Goal: Task Accomplishment & Management: Use online tool/utility

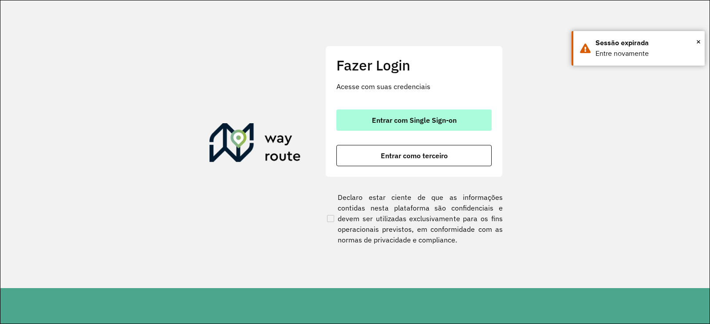
click at [221, 120] on span "Entrar com Single Sign-on" at bounding box center [414, 120] width 85 height 7
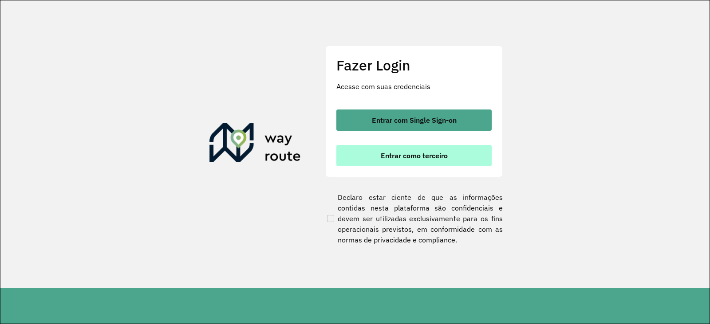
click at [221, 159] on span "Entrar como terceiro" at bounding box center [414, 155] width 67 height 7
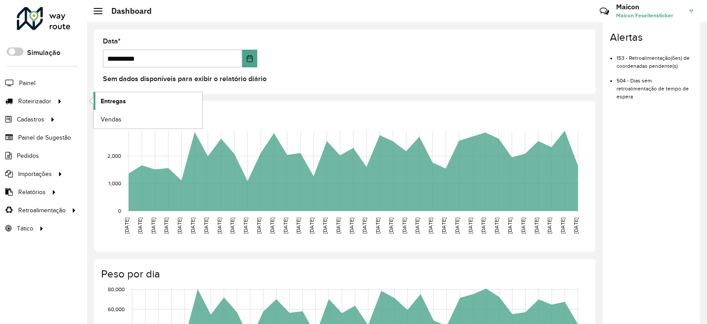
click at [107, 99] on span "Entregas" at bounding box center [113, 101] width 25 height 9
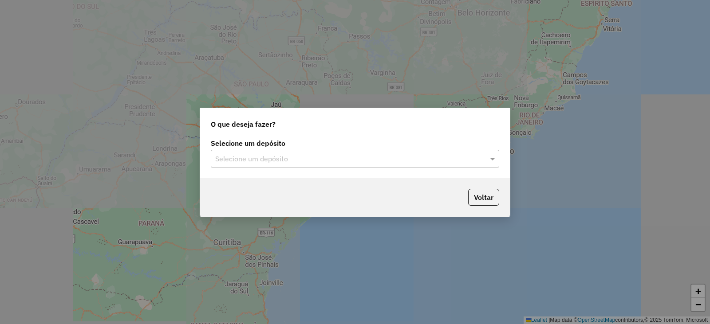
click at [261, 163] on input "text" at bounding box center [346, 159] width 262 height 11
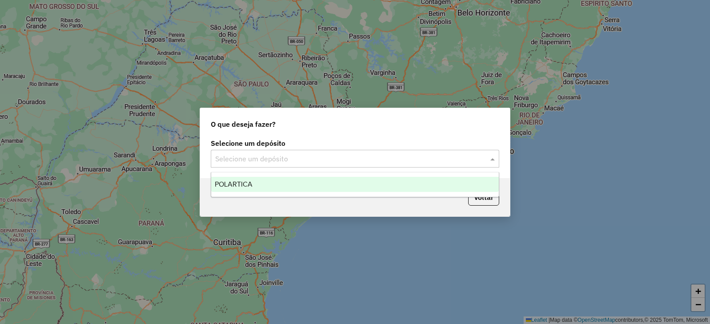
click at [263, 185] on div "POLARTICA" at bounding box center [355, 184] width 288 height 15
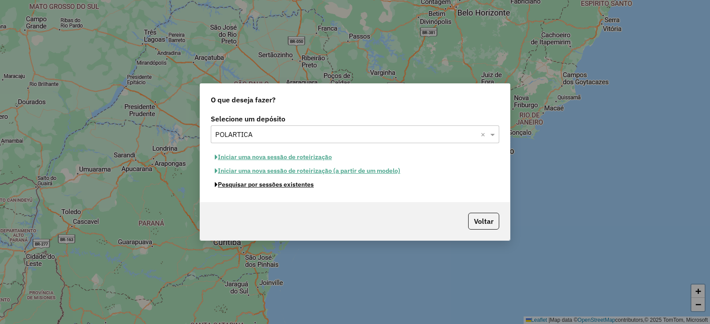
click at [263, 185] on button "Pesquisar por sessões existentes" at bounding box center [264, 185] width 107 height 14
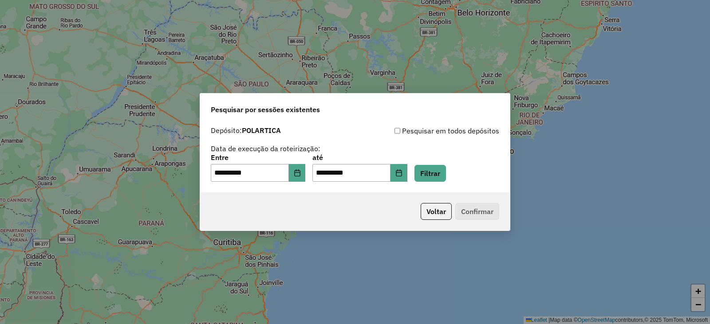
click at [476, 173] on div "**********" at bounding box center [355, 168] width 288 height 28
click at [456, 168] on div "**********" at bounding box center [355, 168] width 288 height 28
click at [446, 169] on button "Filtrar" at bounding box center [430, 173] width 32 height 17
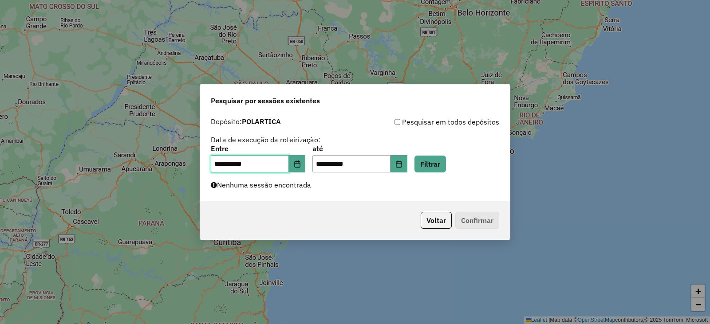
click at [296, 164] on span "**********" at bounding box center [258, 164] width 95 height 18
click at [300, 162] on icon "Choose Date" at bounding box center [297, 164] width 6 height 7
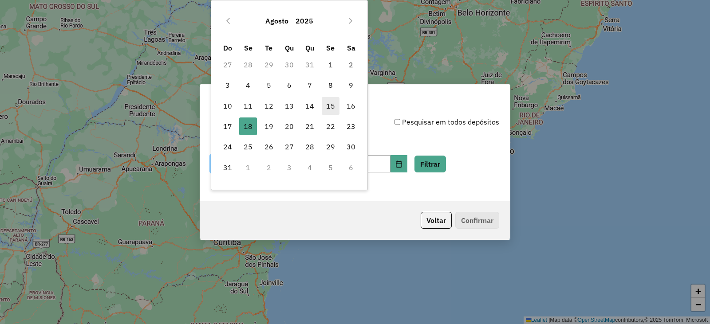
drag, startPoint x: 347, startPoint y: 103, endPoint x: 333, endPoint y: 103, distance: 13.8
click at [333, 103] on tr "10 11 12 13 14 15 16" at bounding box center [289, 106] width 144 height 20
click at [333, 103] on span "15" at bounding box center [331, 106] width 18 height 18
type input "**********"
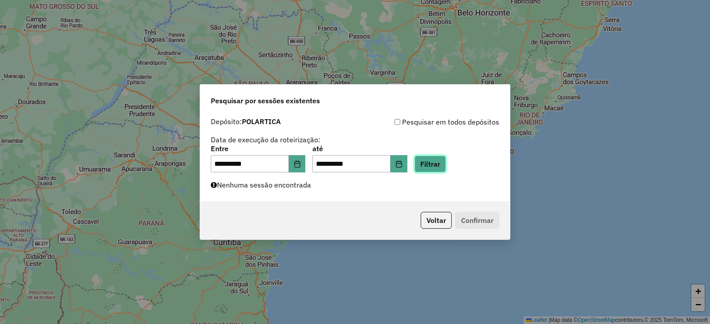
click at [439, 161] on button "Filtrar" at bounding box center [430, 164] width 32 height 17
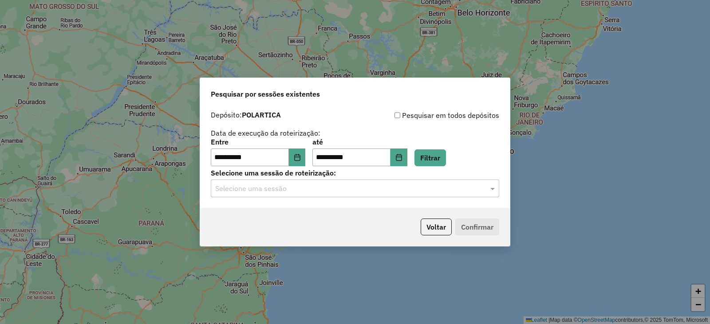
click at [360, 184] on input "text" at bounding box center [346, 189] width 262 height 11
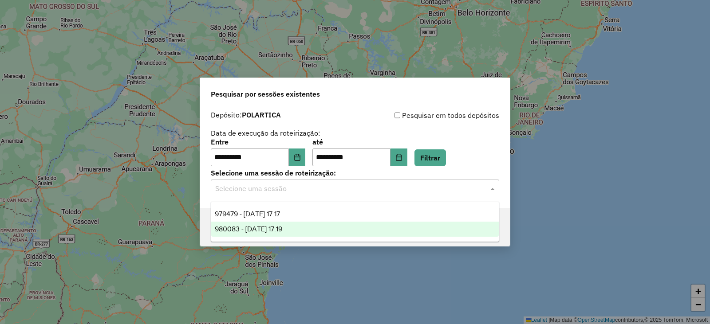
click at [282, 225] on span "980083 - 16/08/2025 17:19" at bounding box center [248, 229] width 67 height 8
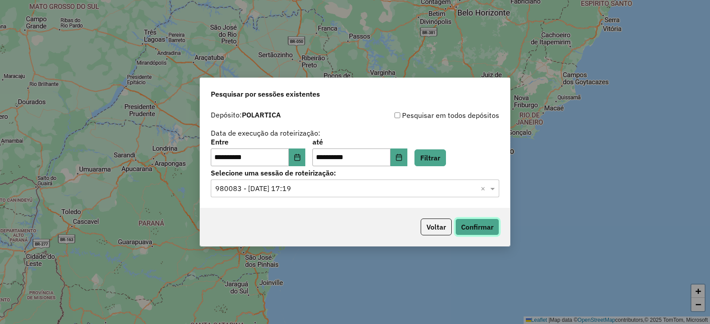
click at [486, 227] on button "Confirmar" at bounding box center [477, 227] width 44 height 17
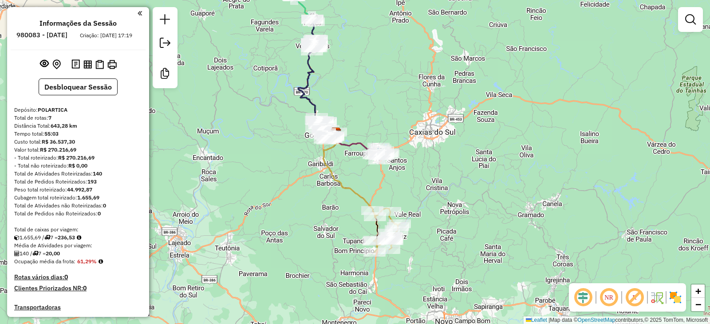
drag, startPoint x: 497, startPoint y: 250, endPoint x: 411, endPoint y: 154, distance: 127.9
click at [428, 153] on div "Janela de atendimento Grade de atendimento Capacidade Transportadoras Veículos …" at bounding box center [355, 162] width 710 height 324
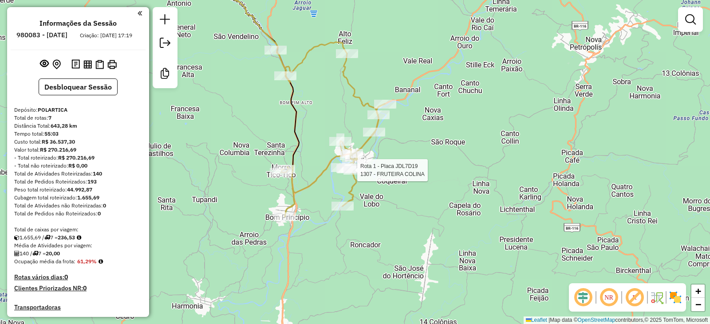
select select "**********"
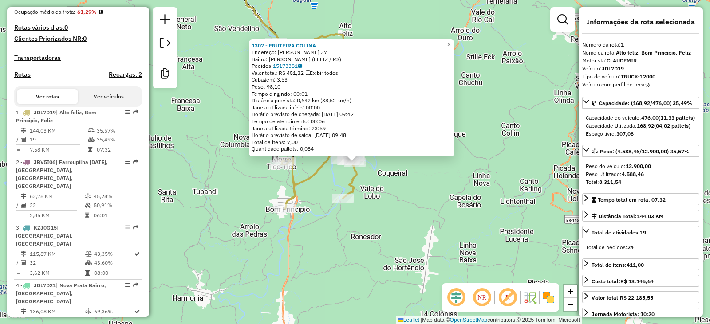
scroll to position [358, 0]
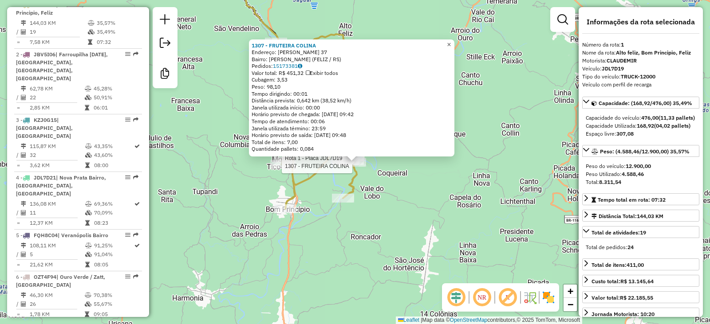
click at [451, 41] on span "×" at bounding box center [449, 45] width 4 height 8
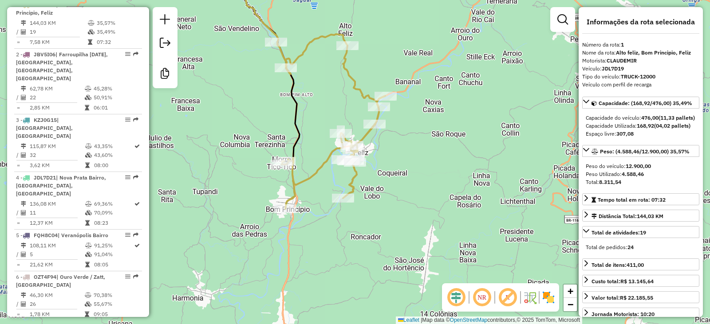
drag, startPoint x: 417, startPoint y: 183, endPoint x: 416, endPoint y: 191, distance: 8.5
click at [418, 190] on div "Janela de atendimento Grade de atendimento Capacidade Transportadoras Veículos …" at bounding box center [355, 162] width 710 height 324
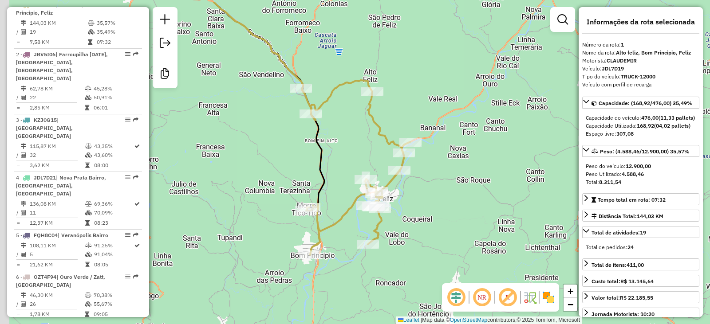
drag, startPoint x: 320, startPoint y: 92, endPoint x: 315, endPoint y: 101, distance: 10.2
click at [323, 102] on div "Janela de atendimento Grade de atendimento Capacidade Transportadoras Veículos …" at bounding box center [355, 162] width 710 height 324
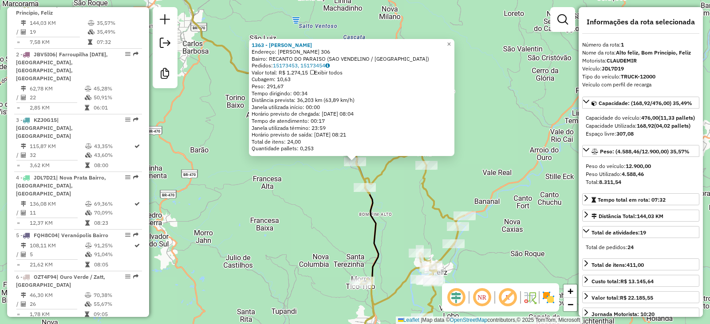
click at [435, 222] on div "1363 - MERC BECKER Endereço: [PERSON_NAME] 306 Bairro: RECANTO DO PARAISO (SAO …" at bounding box center [355, 162] width 710 height 324
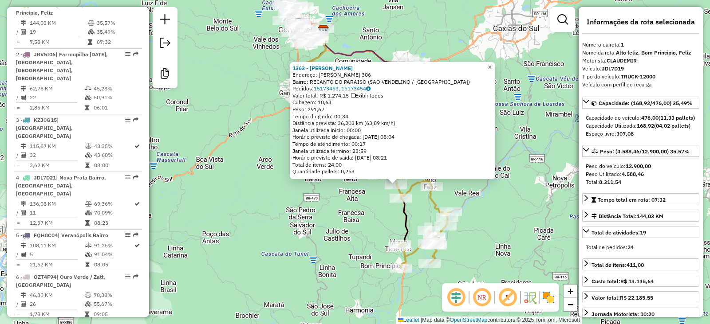
click at [492, 66] on span "×" at bounding box center [490, 67] width 4 height 8
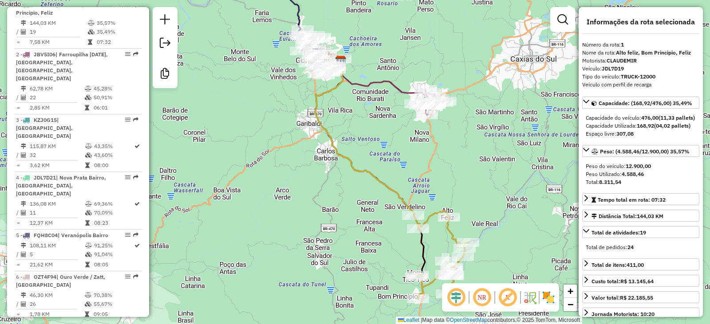
drag, startPoint x: 406, startPoint y: 146, endPoint x: 412, endPoint y: 163, distance: 18.0
click at [412, 165] on div "Janela de atendimento Grade de atendimento Capacidade Transportadoras Veículos …" at bounding box center [355, 162] width 710 height 324
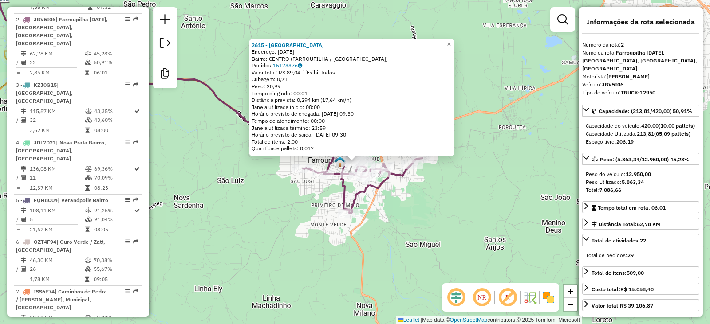
scroll to position [407, 0]
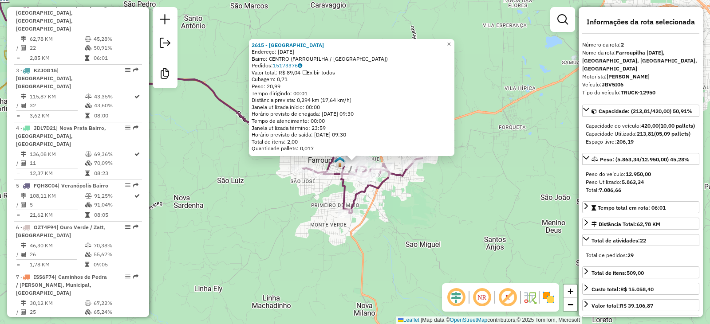
click at [448, 221] on div "2615 - [GEOGRAPHIC_DATA] Endereço: [DATE] Bairro: [GEOGRAPHIC_DATA] (FARROUPILH…" at bounding box center [355, 162] width 710 height 324
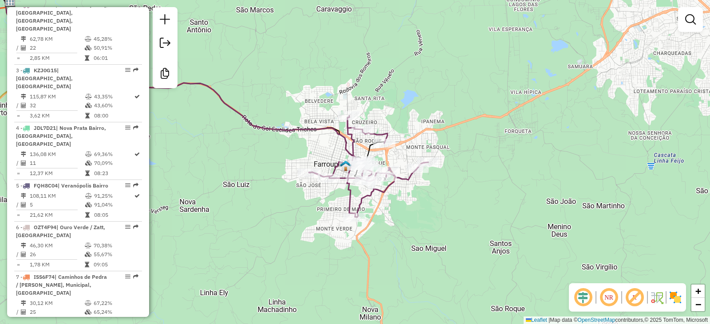
drag, startPoint x: 390, startPoint y: 226, endPoint x: 561, endPoint y: 286, distance: 181.5
click at [563, 291] on div "Janela de atendimento Grade de atendimento Capacidade Transportadoras Veículos …" at bounding box center [355, 162] width 710 height 324
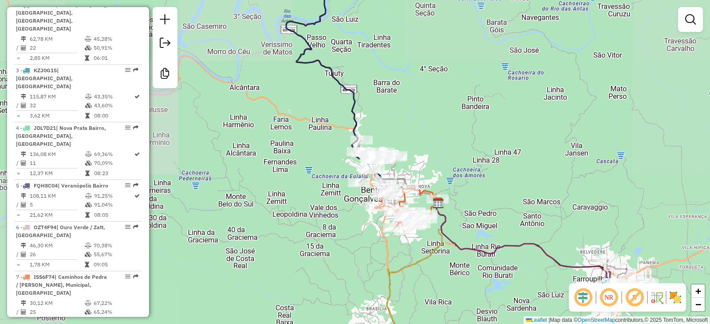
click at [485, 258] on icon at bounding box center [523, 257] width 175 height 108
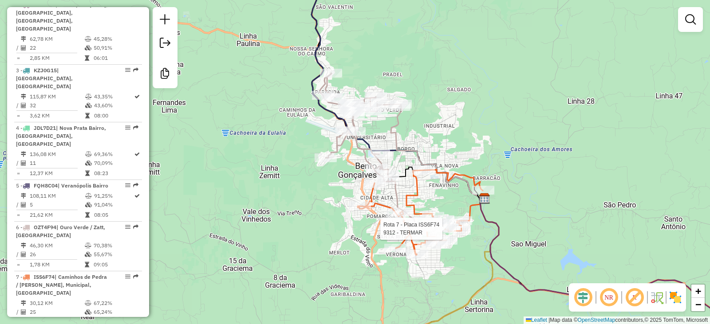
select select "**********"
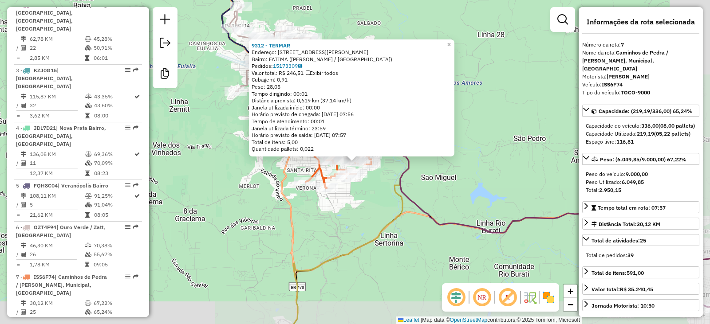
scroll to position [434, 0]
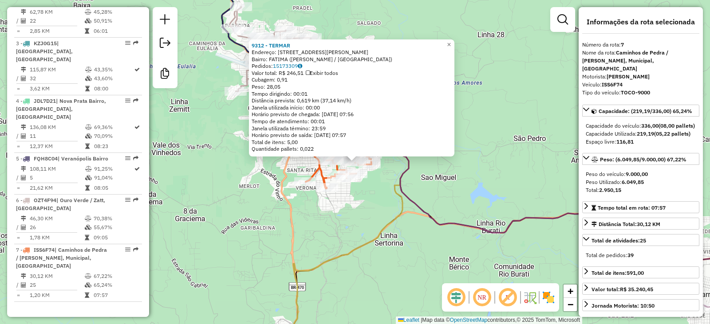
click at [438, 201] on div "9312 - TERMAR Endereço: [STREET_ADDRESS][PERSON_NAME][PERSON_NAME] Pedidos: 151…" at bounding box center [355, 162] width 710 height 324
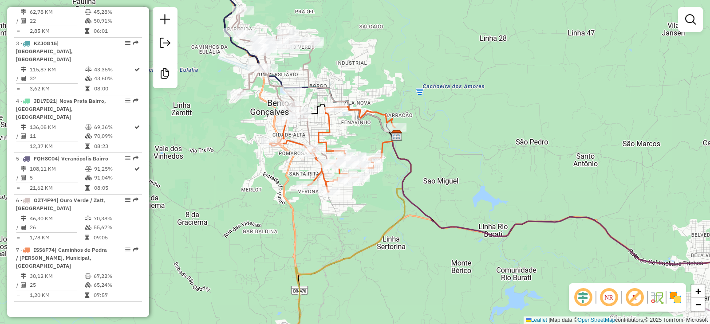
drag, startPoint x: 432, startPoint y: 189, endPoint x: 449, endPoint y: 223, distance: 38.1
click at [450, 223] on div "Janela de atendimento Grade de atendimento Capacidade Transportadoras Veículos …" at bounding box center [355, 162] width 710 height 324
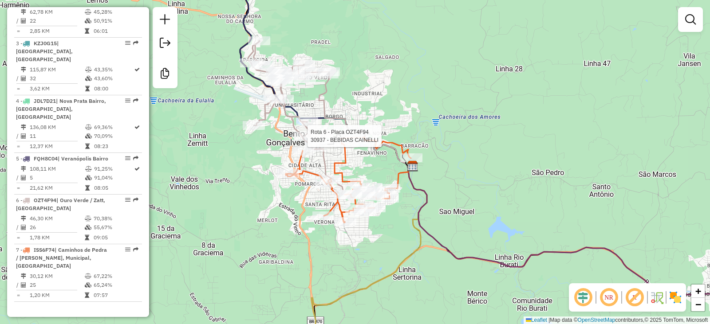
select select "**********"
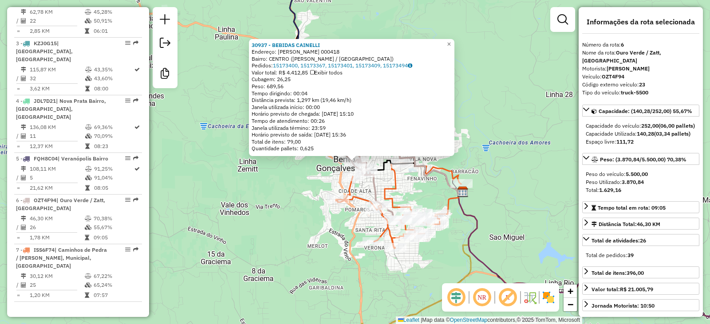
click at [429, 189] on div "30937 - BEBIDAS CAINELLI Endereço: [PERSON_NAME] 000418 Bairro: CENTRO ([PERSON…" at bounding box center [355, 162] width 710 height 324
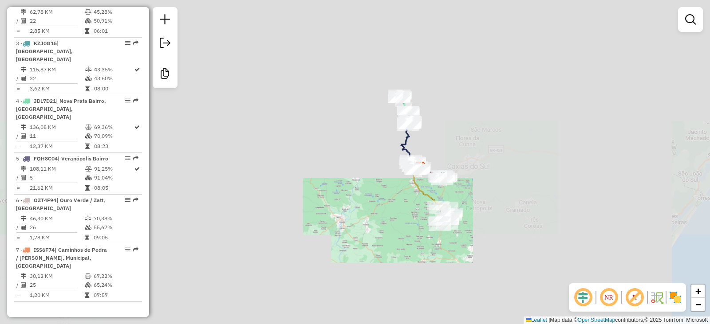
drag, startPoint x: 457, startPoint y: 74, endPoint x: 474, endPoint y: 138, distance: 66.1
click at [474, 138] on div "Janela de atendimento Grade de atendimento Capacidade Transportadoras Veículos …" at bounding box center [355, 162] width 710 height 324
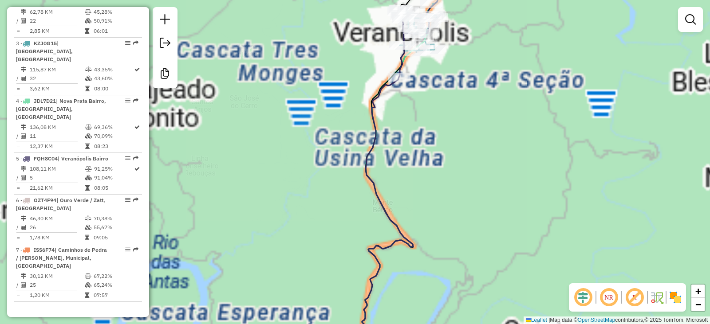
drag, startPoint x: 503, startPoint y: 80, endPoint x: 488, endPoint y: 172, distance: 93.5
click at [501, 177] on div "Janela de atendimento Grade de atendimento Capacidade Transportadoras Veículos …" at bounding box center [355, 162] width 710 height 324
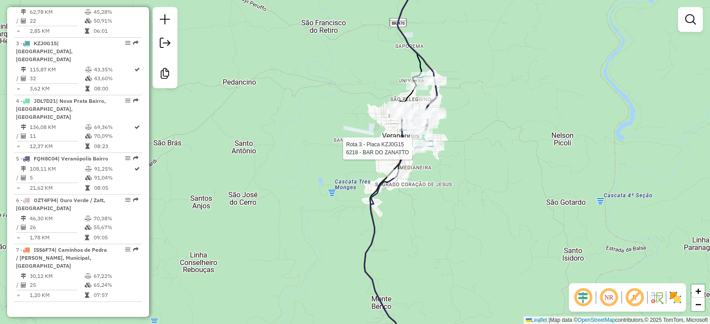
select select "**********"
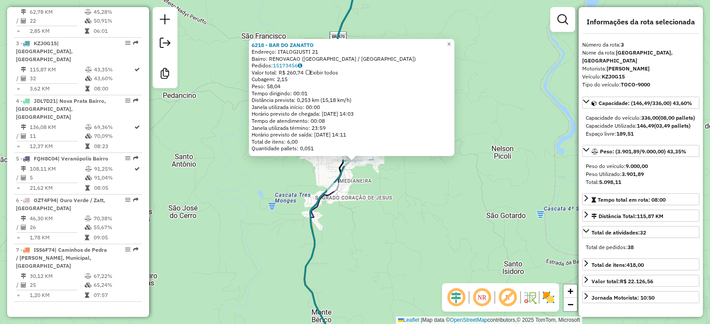
click at [447, 189] on div "6218 - BAR DO ZANATTO Endereço: ITALOGIUSTI 21 Bairro: RENOVACAO ([GEOGRAPHIC_D…" at bounding box center [355, 162] width 710 height 324
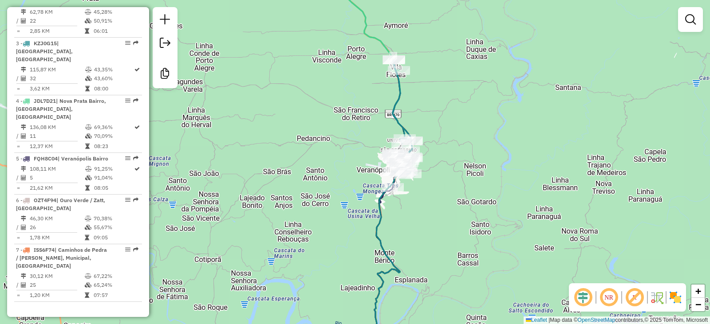
drag, startPoint x: 490, startPoint y: 146, endPoint x: 498, endPoint y: 265, distance: 119.7
click at [500, 265] on div "Rota 5 - Placa FQH8C04 1981 - FRASSUL MEDIANEIRA Janela de atendimento Grade de…" at bounding box center [355, 162] width 710 height 324
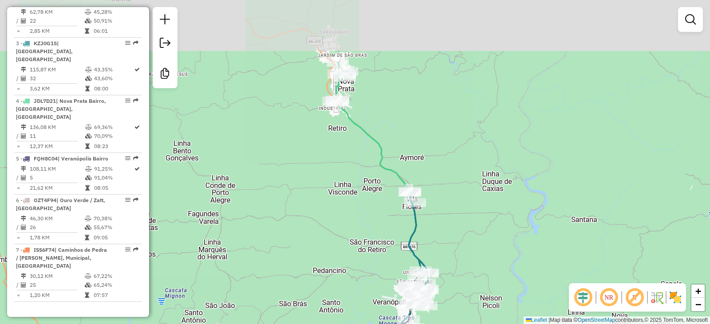
drag, startPoint x: 470, startPoint y: 210, endPoint x: 477, endPoint y: 221, distance: 13.3
click at [477, 221] on div "Janela de atendimento Grade de atendimento Capacidade Transportadoras Veículos …" at bounding box center [355, 162] width 710 height 324
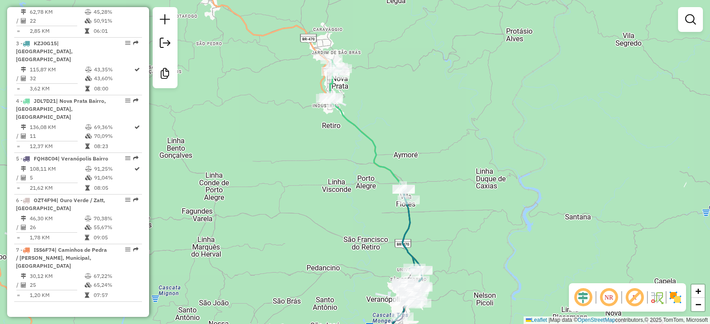
drag, startPoint x: 476, startPoint y: 156, endPoint x: 441, endPoint y: 142, distance: 38.2
click at [442, 142] on div "Janela de atendimento Grade de atendimento Capacidade Transportadoras Veículos …" at bounding box center [355, 162] width 710 height 324
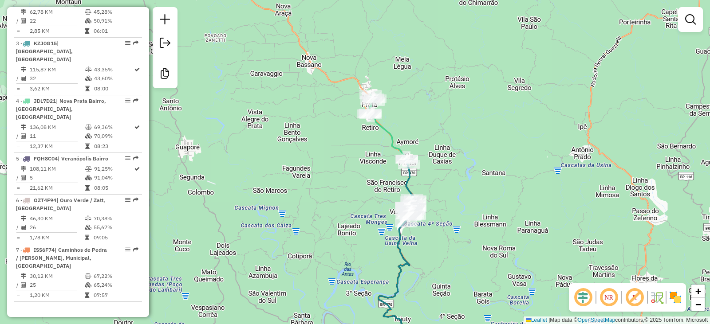
drag, startPoint x: 351, startPoint y: 162, endPoint x: 344, endPoint y: 161, distance: 6.8
click at [344, 161] on div "Janela de atendimento Grade de atendimento Capacidade Transportadoras Veículos …" at bounding box center [355, 162] width 710 height 324
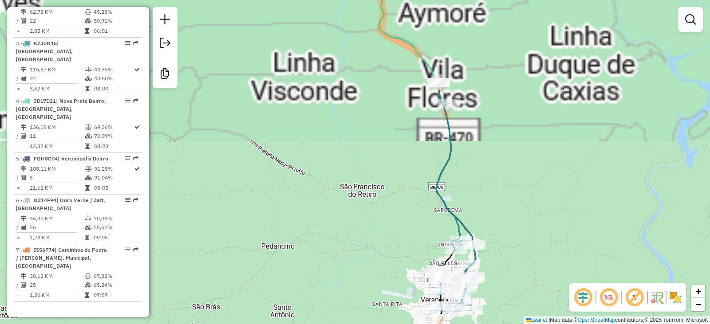
drag, startPoint x: 486, startPoint y: 207, endPoint x: 471, endPoint y: 163, distance: 46.5
click at [472, 166] on div "Janela de atendimento Grade de atendimento Capacidade Transportadoras Veículos …" at bounding box center [355, 162] width 710 height 324
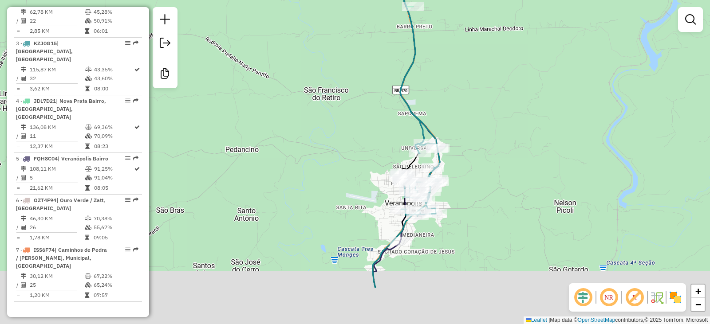
drag, startPoint x: 529, startPoint y: 240, endPoint x: 491, endPoint y: 168, distance: 81.6
click at [493, 170] on div "Janela de atendimento Grade de atendimento Capacidade Transportadoras Veículos …" at bounding box center [355, 162] width 710 height 324
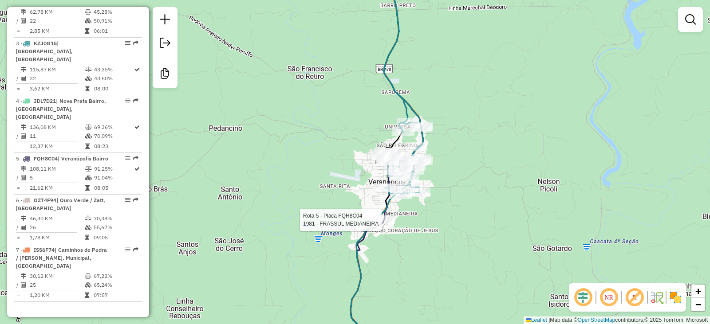
select select "**********"
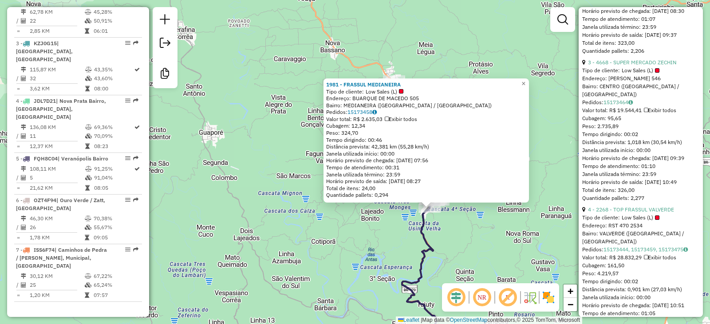
scroll to position [666, 0]
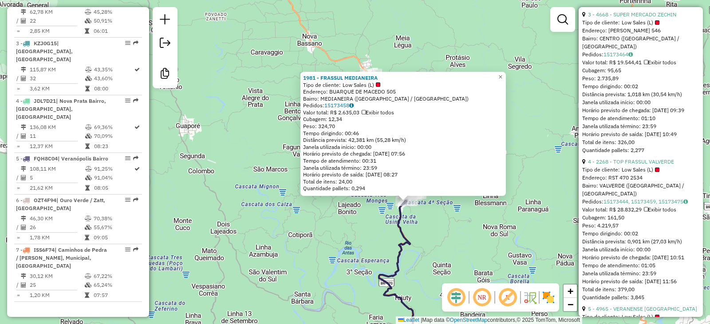
drag, startPoint x: 450, startPoint y: 241, endPoint x: 400, endPoint y: 236, distance: 50.4
click at [400, 237] on div "1981 - FRASSUL MEDIANEIRA Tipo de cliente: Low Sales (L) Endereço: BUARQUE DE M…" at bounding box center [355, 162] width 710 height 324
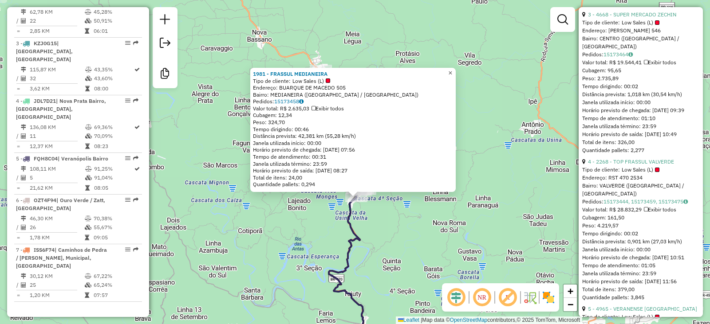
click at [452, 71] on span "×" at bounding box center [450, 73] width 4 height 8
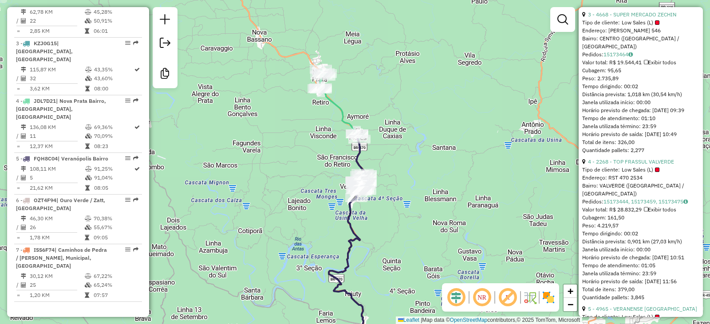
click at [414, 190] on div "Janela de atendimento Grade de atendimento Capacidade Transportadoras Veículos …" at bounding box center [355, 162] width 710 height 324
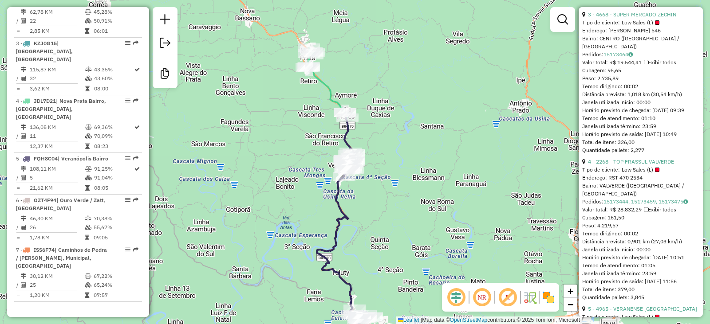
drag, startPoint x: 279, startPoint y: 183, endPoint x: 237, endPoint y: 99, distance: 93.5
click at [237, 99] on div "Janela de atendimento Grade de atendimento Capacidade Transportadoras Veículos …" at bounding box center [355, 162] width 710 height 324
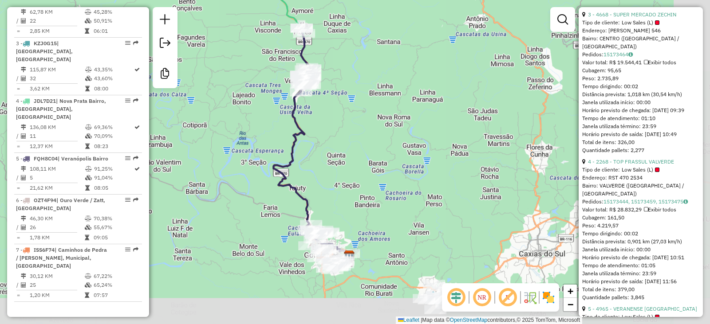
drag, startPoint x: 389, startPoint y: 130, endPoint x: 389, endPoint y: 123, distance: 6.2
click at [389, 124] on div "Janela de atendimento Grade de atendimento Capacidade Transportadoras Veículos …" at bounding box center [355, 162] width 710 height 324
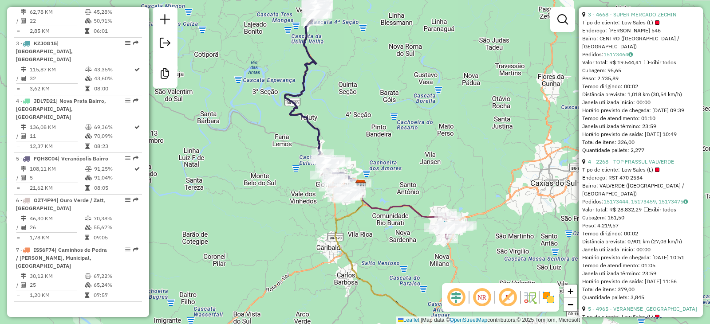
click at [381, 75] on div "Rota 2 - Placa JBV5I06 18543 - REGINATO BEBIDAS Janela de atendimento Grade de …" at bounding box center [355, 162] width 710 height 324
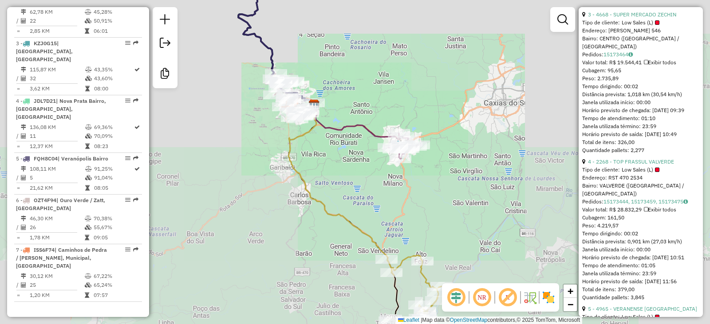
drag, startPoint x: 434, startPoint y: 231, endPoint x: 420, endPoint y: 150, distance: 81.9
click at [422, 153] on div "Janela de atendimento Grade de atendimento Capacidade Transportadoras Veículos …" at bounding box center [355, 162] width 710 height 324
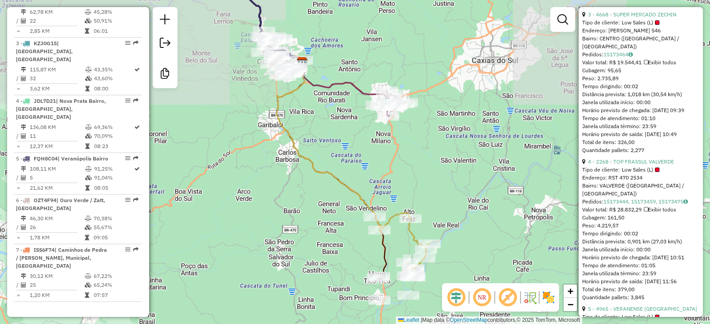
drag, startPoint x: 417, startPoint y: 198, endPoint x: 417, endPoint y: 148, distance: 50.1
click at [417, 148] on div "Janela de atendimento Grade de atendimento Capacidade Transportadoras Veículos …" at bounding box center [355, 162] width 710 height 324
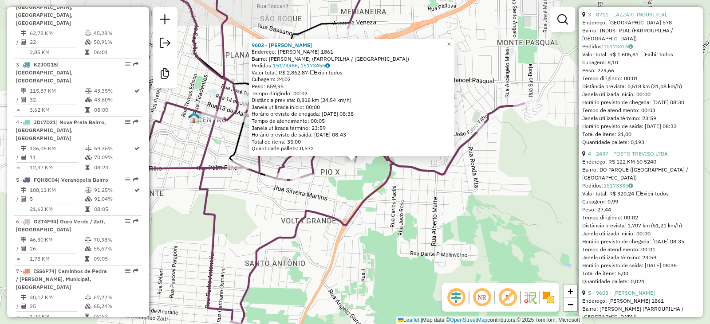
scroll to position [407, 0]
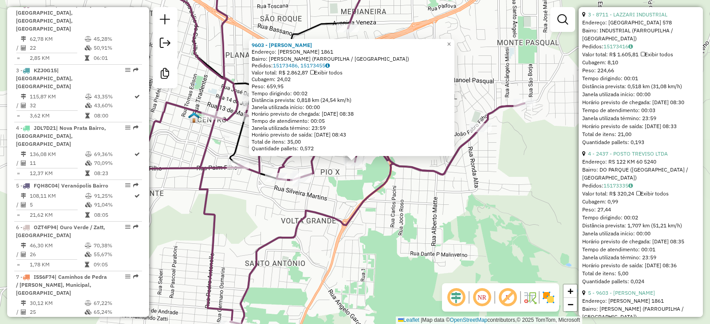
click at [434, 208] on div "9603 - [PERSON_NAME] Endereço: SERAFIN SPERAFICO 1861 Bairro: [PERSON_NAME] (FA…" at bounding box center [355, 162] width 710 height 324
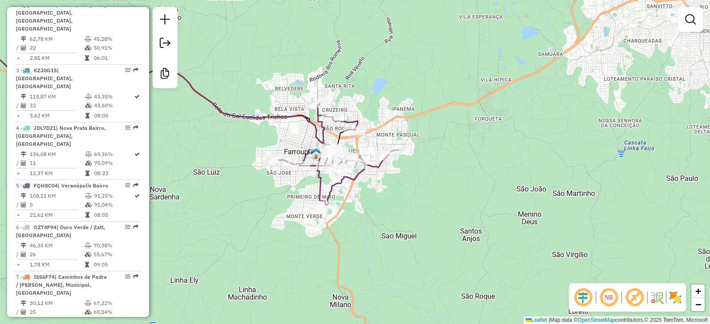
drag, startPoint x: 367, startPoint y: 223, endPoint x: 389, endPoint y: 154, distance: 73.0
click at [389, 159] on div "Janela de atendimento Grade de atendimento Capacidade Transportadoras Veículos …" at bounding box center [355, 162] width 710 height 324
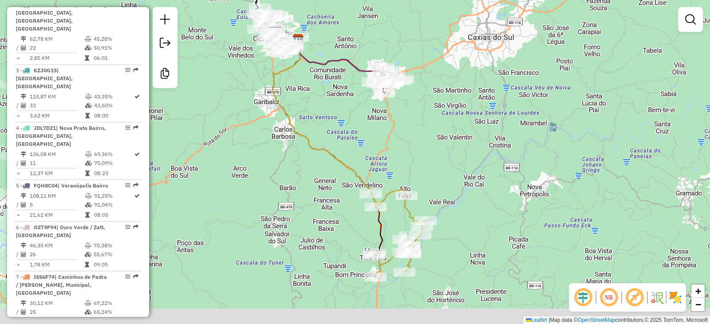
drag, startPoint x: 410, startPoint y: 194, endPoint x: 394, endPoint y: 128, distance: 67.7
click at [396, 127] on div "Janela de atendimento Grade de atendimento Capacidade Transportadoras Veículos …" at bounding box center [355, 162] width 710 height 324
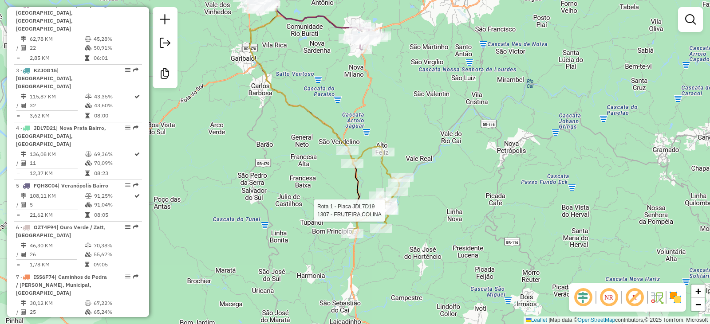
select select "**********"
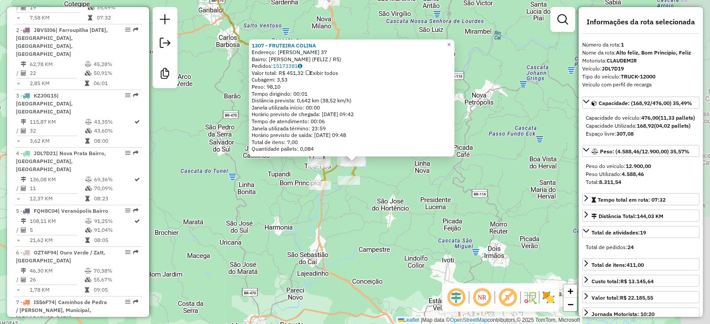
scroll to position [358, 0]
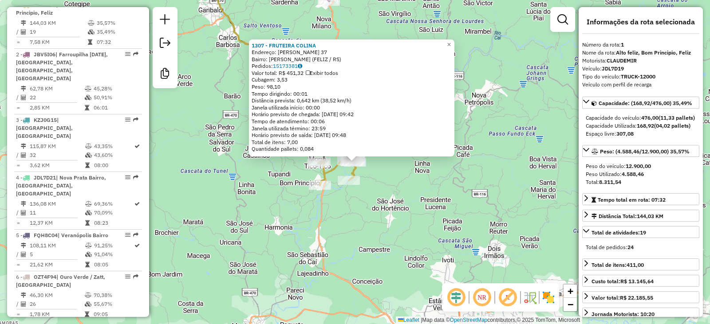
click at [347, 233] on div "1307 - FRUTEIRA COLINA Endereço: [PERSON_NAME] 37 Bairro: MATIEL (FELIZ / [GEOG…" at bounding box center [355, 162] width 710 height 324
drag, startPoint x: 393, startPoint y: 181, endPoint x: 420, endPoint y: 107, distance: 79.3
click at [395, 181] on div "1307 - FRUTEIRA COLINA Endereço: [PERSON_NAME] 37 Bairro: MATIEL (FELIZ / [GEOG…" at bounding box center [355, 162] width 710 height 324
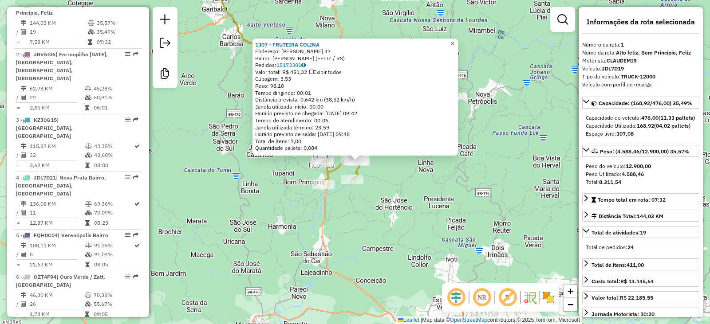
click at [454, 42] on span "×" at bounding box center [452, 44] width 4 height 8
